Goal: Task Accomplishment & Management: Manage account settings

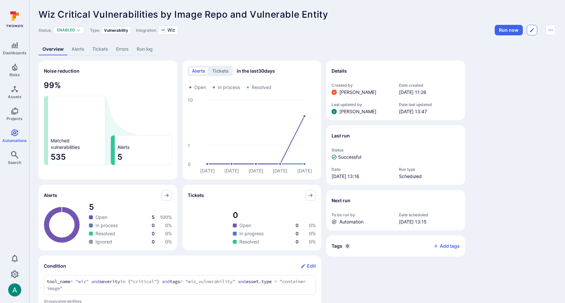
click at [531, 28] on icon "Edit automation" at bounding box center [532, 29] width 5 height 5
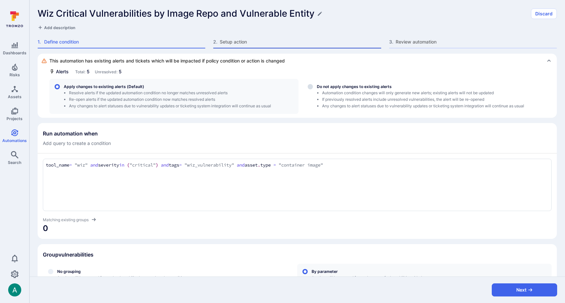
click at [223, 41] on span "Setup action" at bounding box center [300, 42] width 161 height 7
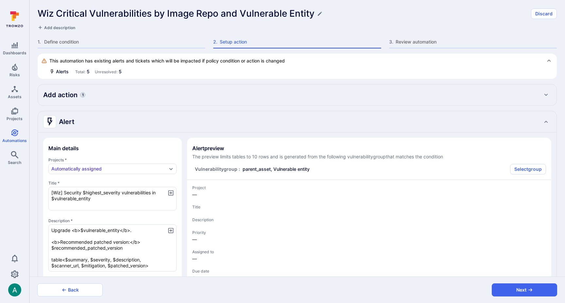
type textarea "x"
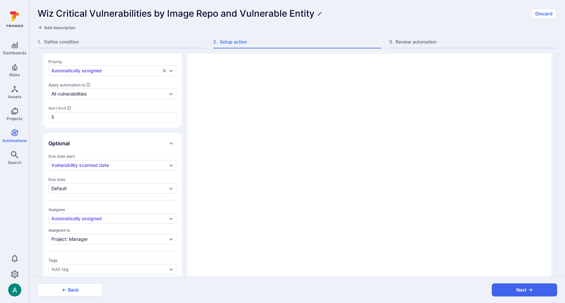
scroll to position [262, 0]
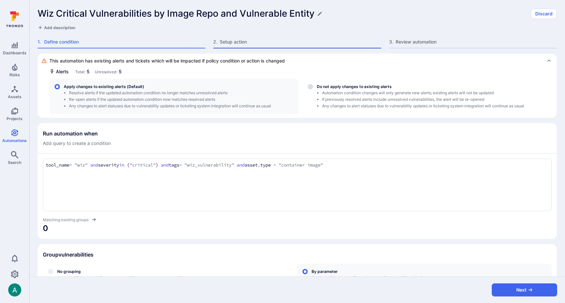
click at [237, 39] on span "Setup action" at bounding box center [300, 42] width 161 height 7
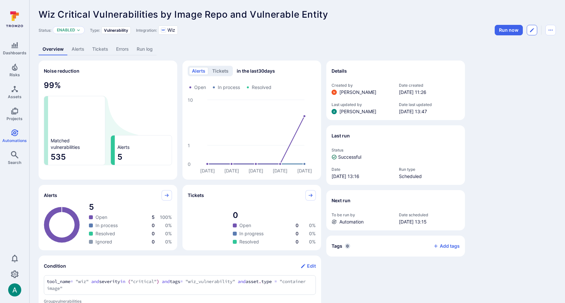
click at [530, 33] on button "Edit automation" at bounding box center [532, 30] width 10 height 10
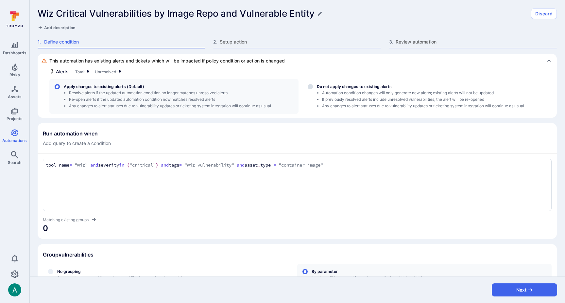
click at [227, 38] on div "Wiz Critical Vulnerabilities by Image Repo and Vulnerable Entity Discard Add de…" at bounding box center [297, 27] width 536 height 54
click at [227, 42] on span "Setup action" at bounding box center [300, 42] width 161 height 7
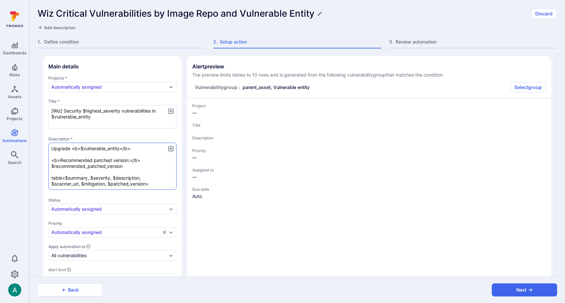
scroll to position [248, 0]
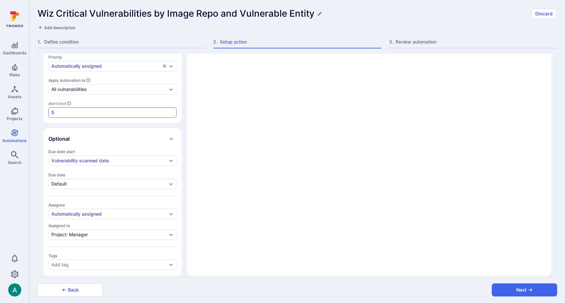
click at [70, 112] on input "5" at bounding box center [112, 112] width 122 height 7
click at [63, 116] on div "5" at bounding box center [112, 112] width 128 height 10
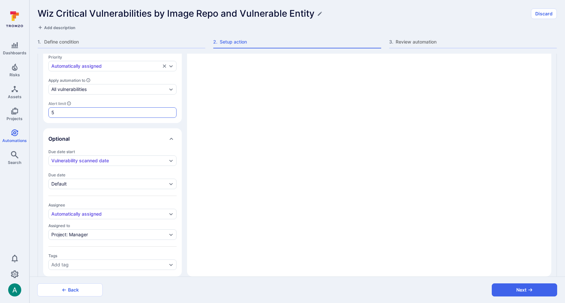
click at [63, 116] on input "5" at bounding box center [112, 112] width 122 height 7
click at [65, 114] on input "5" at bounding box center [112, 112] width 122 height 7
type textarea "x"
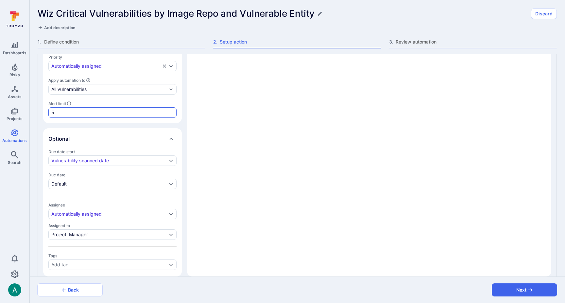
type textarea "x"
click at [547, 293] on button "Next" at bounding box center [524, 289] width 65 height 13
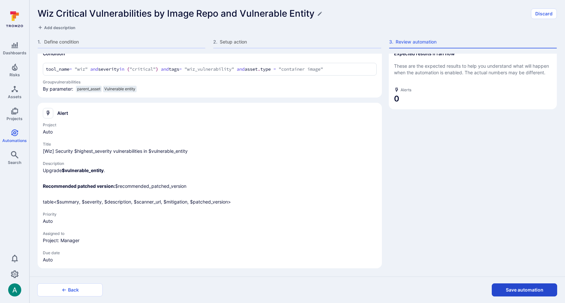
click at [534, 290] on button "Save automation" at bounding box center [524, 289] width 65 height 13
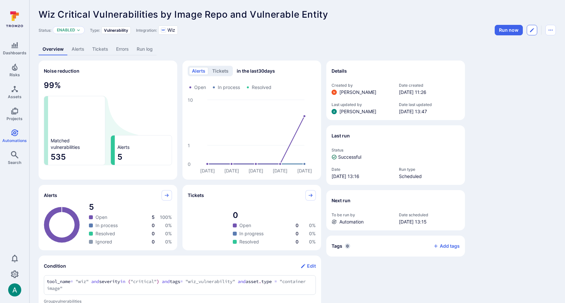
click at [531, 29] on icon "Edit automation" at bounding box center [532, 29] width 5 height 5
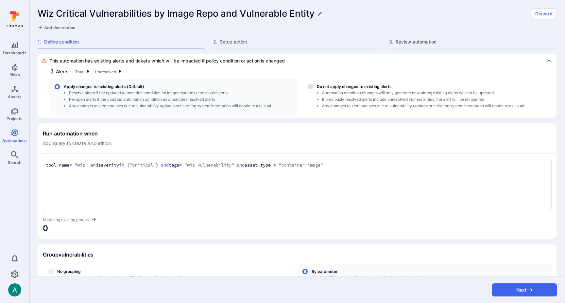
click at [53, 30] on span "Add description" at bounding box center [59, 27] width 31 height 5
click at [55, 27] on textarea at bounding box center [298, 27] width 520 height 7
type textarea "Tracks vulns across container images"
click at [16, 137] on link "Automations" at bounding box center [14, 135] width 29 height 19
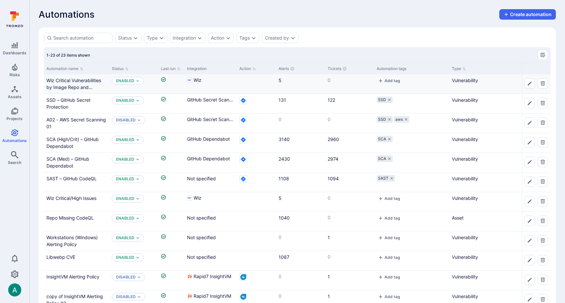
click at [75, 83] on div "Wiz Critical Vulnerabilities by Image Repo and Vulnerable Entity" at bounding box center [76, 84] width 60 height 14
click at [79, 80] on link "Wiz Critical Vulnerabilities by Image Repo and Vulnerable Entity" at bounding box center [73, 87] width 55 height 19
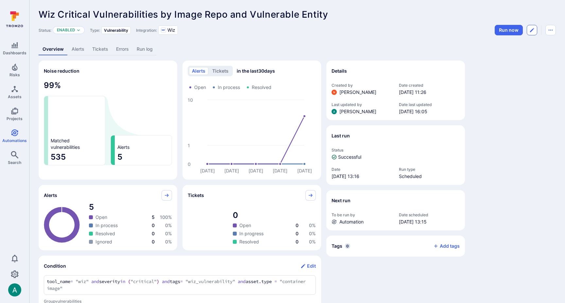
click at [535, 31] on icon "Edit automation" at bounding box center [532, 29] width 5 height 5
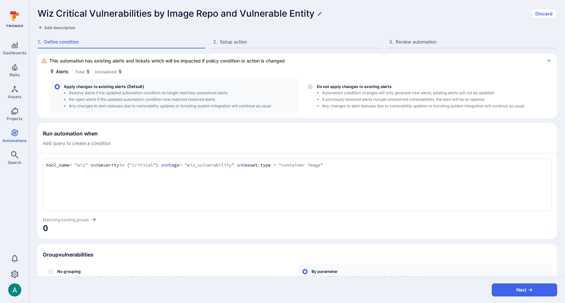
click at [73, 27] on span "Add description" at bounding box center [59, 27] width 31 height 5
type textarea "track vulns across container images"
click at [525, 288] on button "Next" at bounding box center [524, 289] width 65 height 13
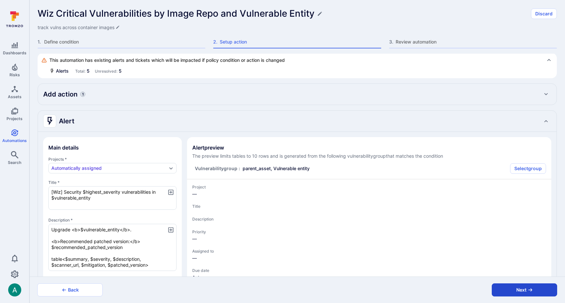
type textarea "x"
click at [525, 288] on button "Next" at bounding box center [524, 289] width 65 height 13
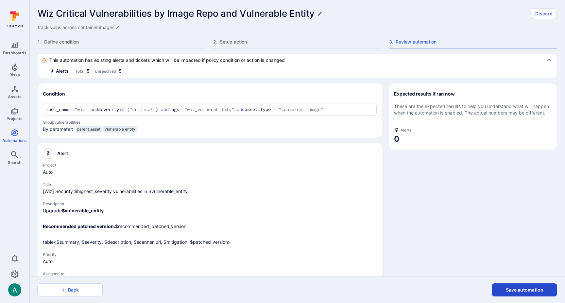
click at [525, 289] on button "Save automation" at bounding box center [524, 289] width 65 height 13
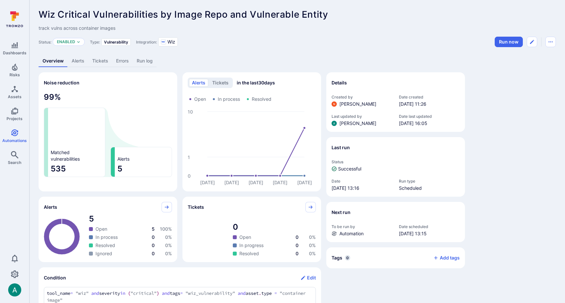
click at [78, 59] on link "Alerts" at bounding box center [78, 61] width 21 height 12
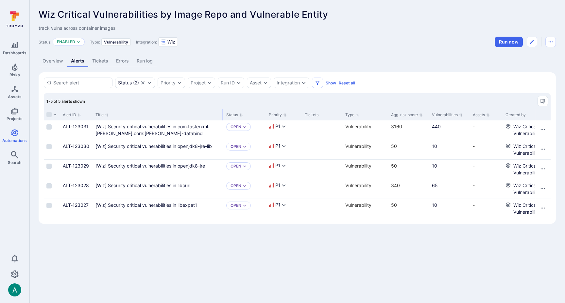
drag, startPoint x: 173, startPoint y: 112, endPoint x: 223, endPoint y: 113, distance: 49.1
click at [223, 113] on div at bounding box center [223, 114] width 1 height 11
click at [52, 63] on link "Overview" at bounding box center [53, 61] width 28 height 12
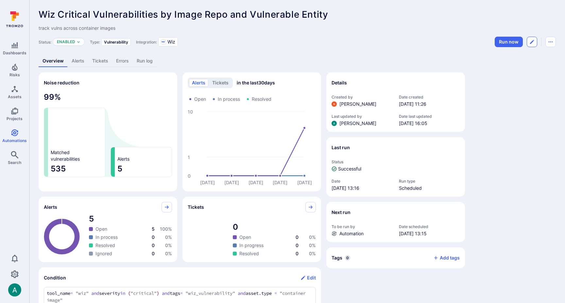
click at [535, 41] on icon "Edit automation" at bounding box center [532, 41] width 5 height 5
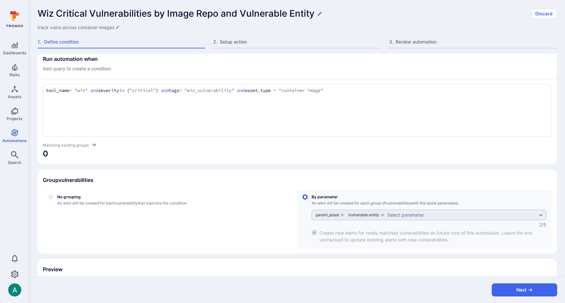
scroll to position [94, 0]
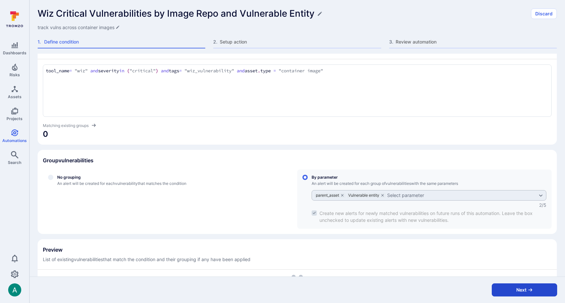
click at [515, 288] on button "Next" at bounding box center [524, 289] width 65 height 13
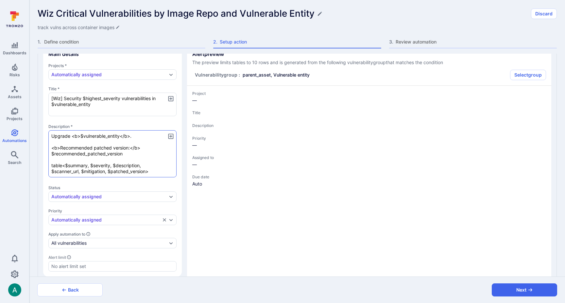
type textarea "x"
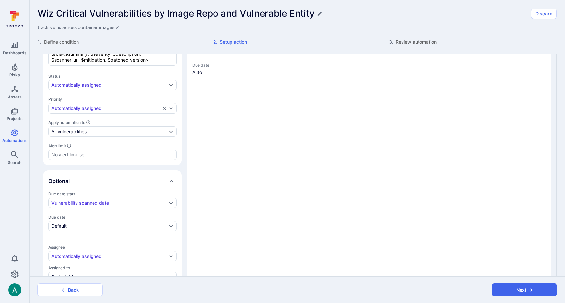
scroll to position [206, 0]
click at [62, 155] on input "Alert limit" at bounding box center [112, 154] width 122 height 7
type textarea "x"
type input "1"
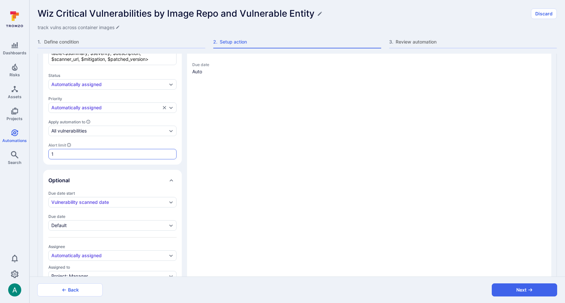
type textarea "x"
type input "10"
type textarea "x"
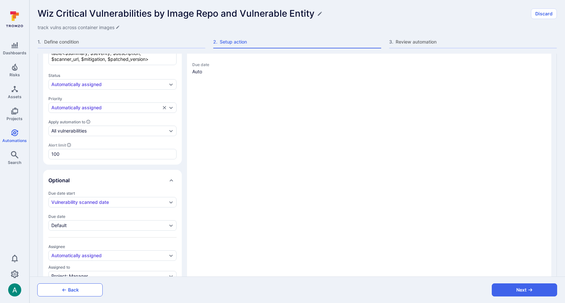
type input "100"
click at [85, 288] on button "Back" at bounding box center [69, 289] width 65 height 13
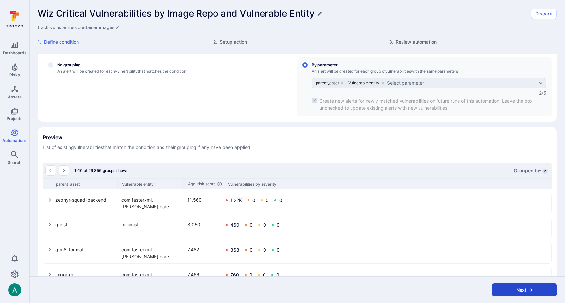
click at [528, 292] on icon "button" at bounding box center [530, 289] width 5 height 5
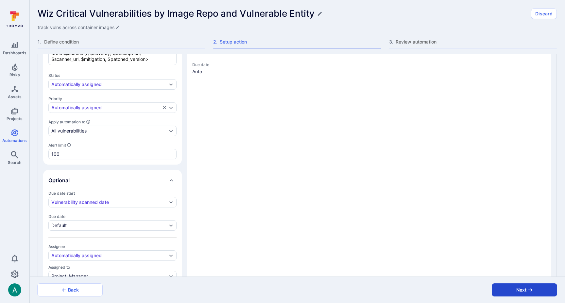
click at [536, 290] on button "Next" at bounding box center [524, 289] width 65 height 13
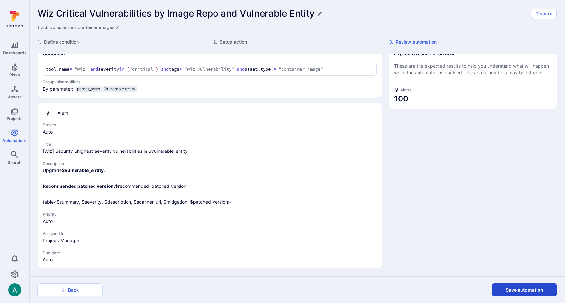
scroll to position [41, 0]
drag, startPoint x: 537, startPoint y: 290, endPoint x: 342, endPoint y: 294, distance: 195.1
click at [467, 287] on div "Back Save automation" at bounding box center [297, 289] width 536 height 27
click at [62, 287] on icon "button" at bounding box center [64, 289] width 5 height 5
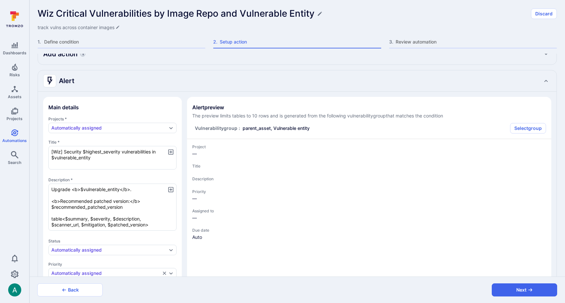
scroll to position [206, 0]
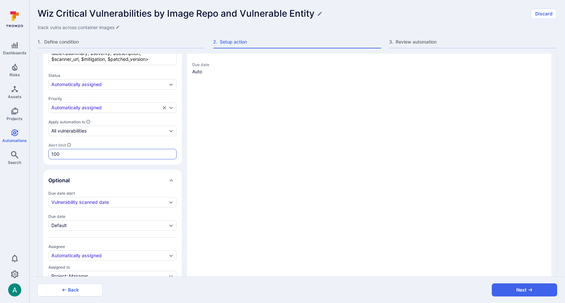
click at [66, 150] on div "100" at bounding box center [112, 154] width 128 height 10
click at [66, 151] on input "100" at bounding box center [112, 154] width 122 height 7
click at [66, 150] on div "100" at bounding box center [112, 154] width 128 height 10
click at [66, 151] on input "100" at bounding box center [112, 154] width 122 height 7
click at [65, 151] on input "100" at bounding box center [112, 154] width 122 height 7
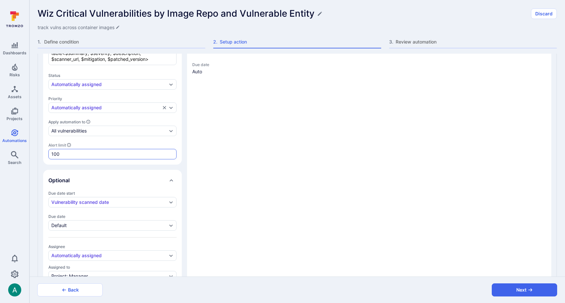
click at [64, 152] on input "100" at bounding box center [112, 154] width 122 height 7
type textarea "x"
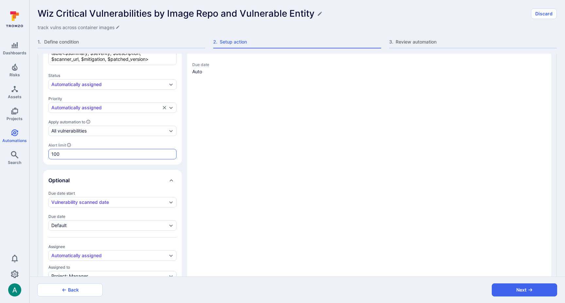
type textarea "x"
type input "5"
click at [118, 165] on div "Main details Projects * Automatically assigned Title * [Wiz] Security $highest_…" at bounding box center [112, 124] width 139 height 387
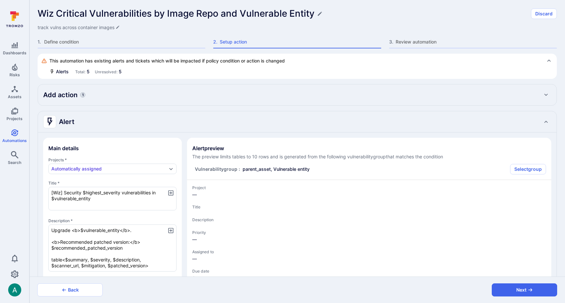
scroll to position [262, 0]
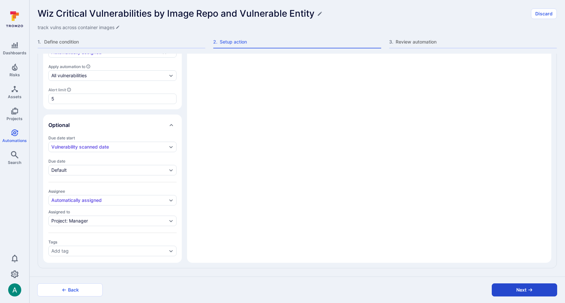
click at [537, 290] on button "Next" at bounding box center [524, 289] width 65 height 13
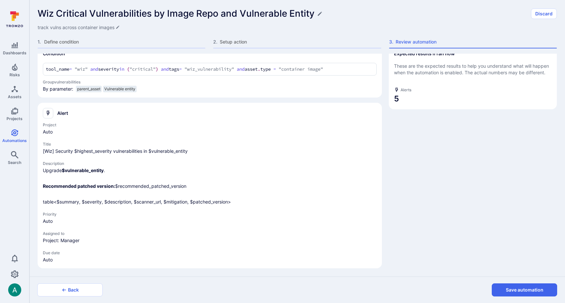
scroll to position [41, 0]
click at [533, 290] on button "Save automation" at bounding box center [524, 289] width 65 height 13
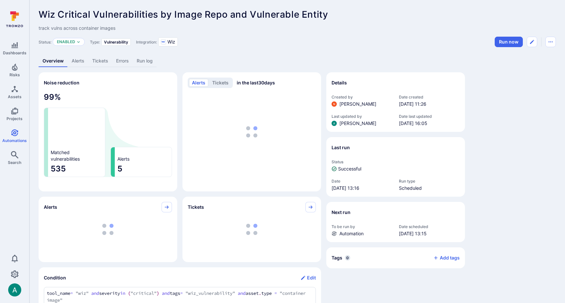
click at [86, 61] on link "Alerts" at bounding box center [78, 61] width 21 height 12
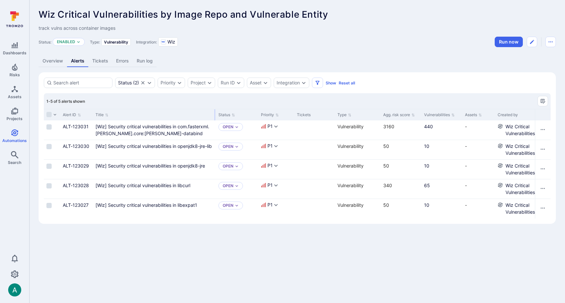
drag, startPoint x: 174, startPoint y: 113, endPoint x: 215, endPoint y: 110, distance: 41.3
click at [215, 110] on div at bounding box center [215, 114] width 1 height 11
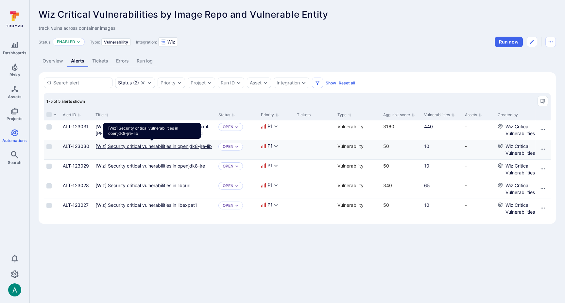
click at [175, 147] on openjdk8-jre-lib"] "[Wiz] Security critical vulnerabilities in openjdk8-jre-lib" at bounding box center [154, 146] width 116 height 6
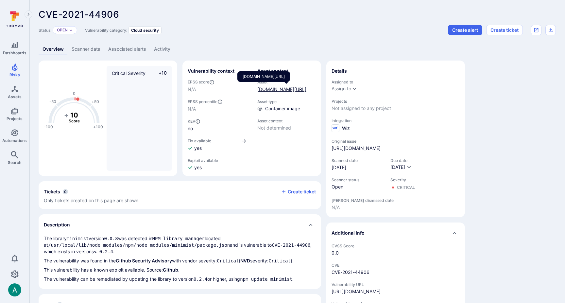
click at [285, 89] on link "[DOMAIN_NAME][URL]" at bounding box center [282, 89] width 49 height 6
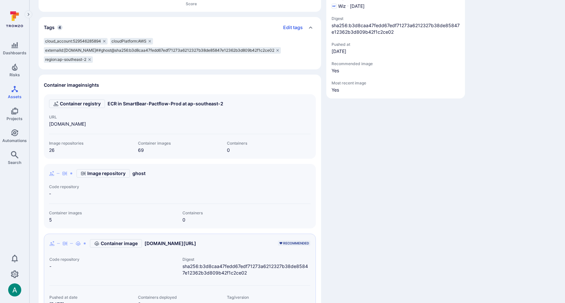
scroll to position [144, 0]
drag, startPoint x: 53, startPoint y: 198, endPoint x: 82, endPoint y: 199, distance: 28.5
click at [82, 198] on span "-" at bounding box center [180, 194] width 262 height 7
click at [444, 216] on div "Details Projects Add to project Asset source Wiz Scan coverage Beta N/A Last sy…" at bounding box center [396, 211] width 139 height 594
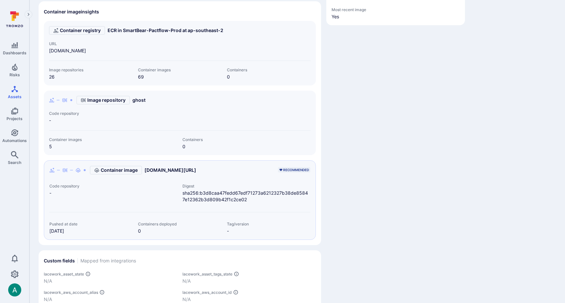
scroll to position [0, 0]
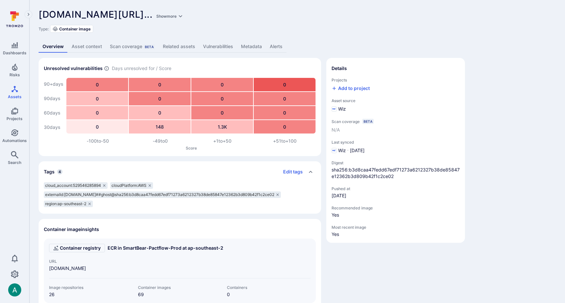
click at [144, 13] on span "529546285894.dkr.ecr.ap-southeast-2.amazonaws.com/ghost@sha256:b3d8caa47fe" at bounding box center [92, 14] width 106 height 11
click at [10, 134] on link "Automations" at bounding box center [14, 135] width 29 height 19
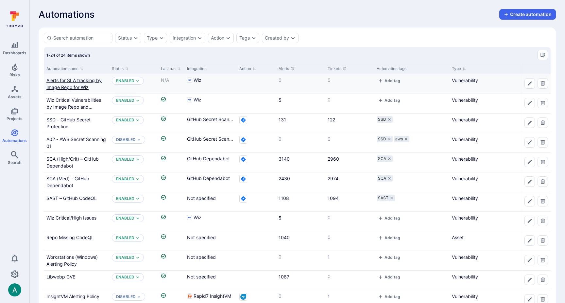
click at [87, 83] on link "Alerts for SLA tracking by Image Repo for Wiz" at bounding box center [73, 84] width 55 height 12
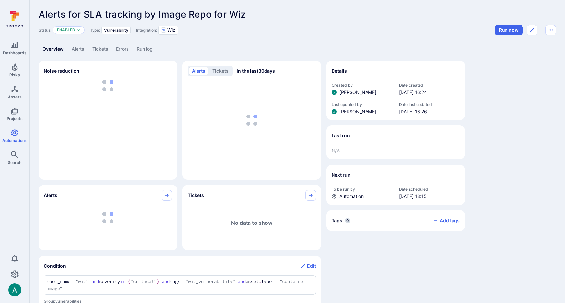
click at [131, 13] on span "Alerts for SLA tracking by Image Repo for Wiz" at bounding box center [142, 14] width 207 height 11
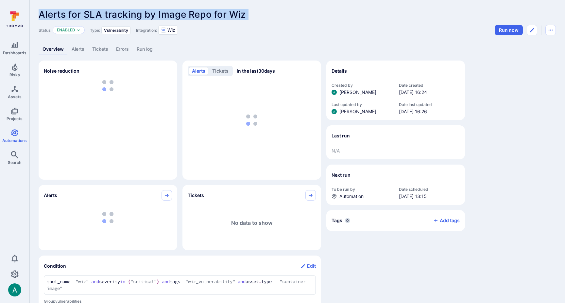
click at [131, 13] on span "Alerts for SLA tracking by Image Repo for Wiz" at bounding box center [142, 14] width 207 height 11
copy header "Alerts for SLA tracking by Image Repo for Wiz ... Show more"
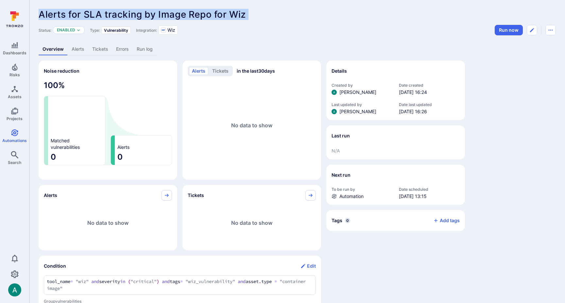
click at [335, 12] on div "Alerts for SLA tracking by Image Repo for Wiz ... Show more" at bounding box center [298, 14] width 518 height 10
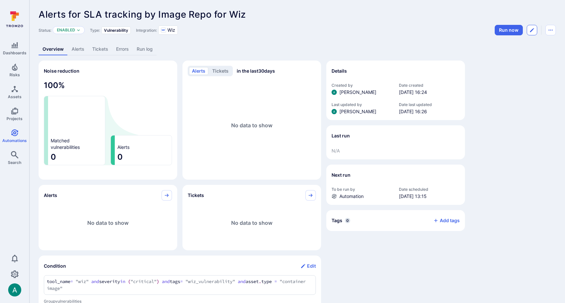
click at [533, 28] on icon "Edit automation" at bounding box center [532, 29] width 5 height 5
